Goal: Task Accomplishment & Management: Use online tool/utility

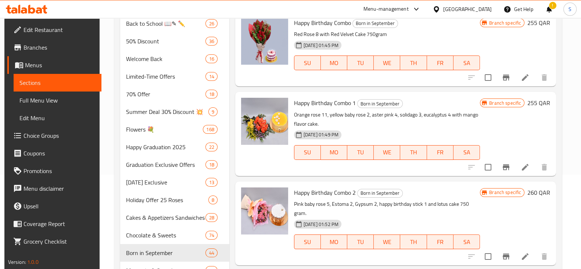
scroll to position [2499, 0]
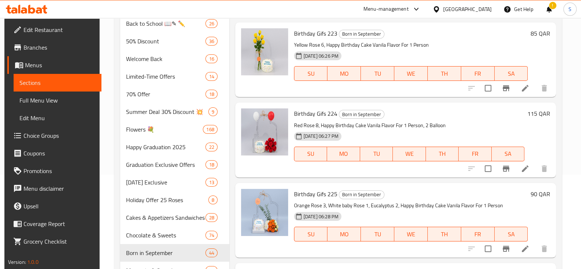
click at [404, 17] on div "Menu-management" at bounding box center [392, 9] width 69 height 18
click at [404, 15] on div "Menu-management" at bounding box center [392, 9] width 69 height 18
click at [406, 10] on div "Menu-management" at bounding box center [385, 9] width 45 height 9
click at [24, 49] on span "Branches" at bounding box center [60, 47] width 72 height 9
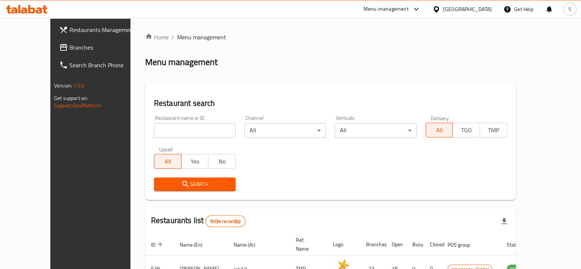
click at [167, 132] on input "search" at bounding box center [195, 130] width 82 height 15
type input "joie"
click button "Search" at bounding box center [195, 184] width 82 height 14
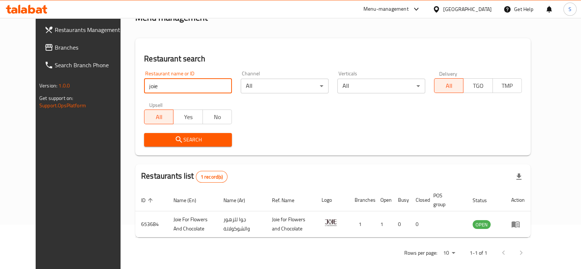
scroll to position [50, 0]
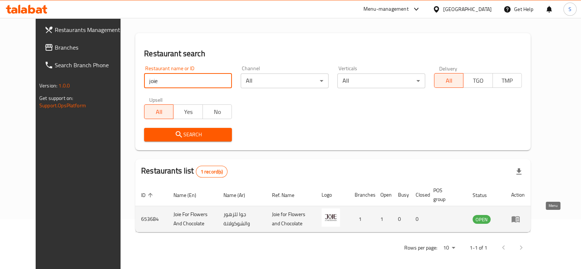
click at [520, 216] on icon "enhanced table" at bounding box center [515, 219] width 9 height 9
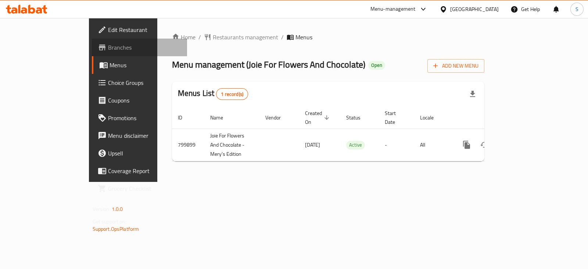
click at [98, 44] on icon at bounding box center [102, 47] width 9 height 9
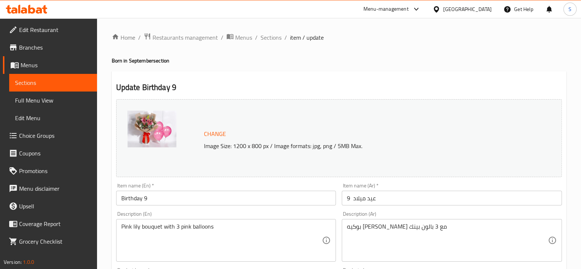
click at [409, 5] on div "Menu-management" at bounding box center [385, 9] width 45 height 9
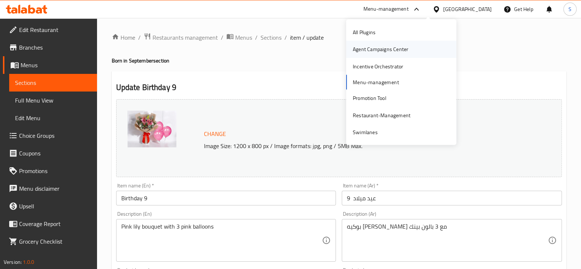
click at [358, 46] on div "Agent Campaigns Center" at bounding box center [380, 49] width 55 height 8
